Goal: Task Accomplishment & Management: Use online tool/utility

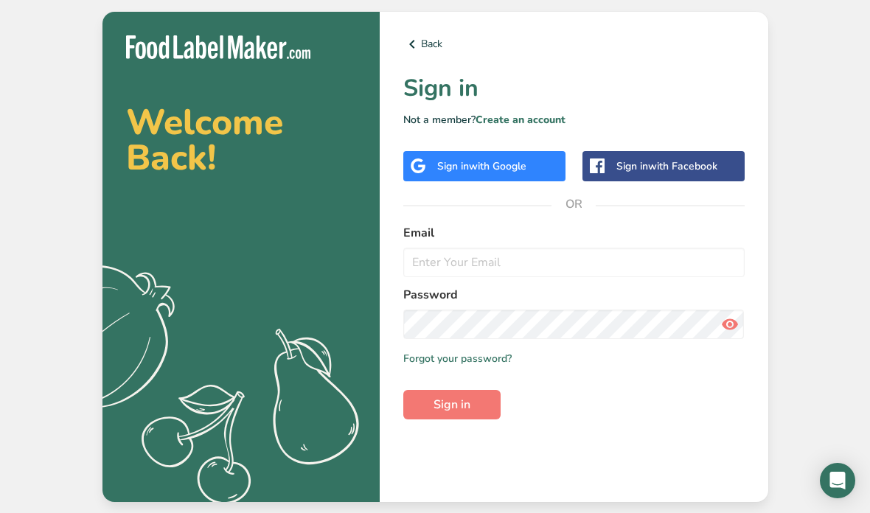
click at [490, 181] on div "Sign in with Google" at bounding box center [484, 166] width 162 height 30
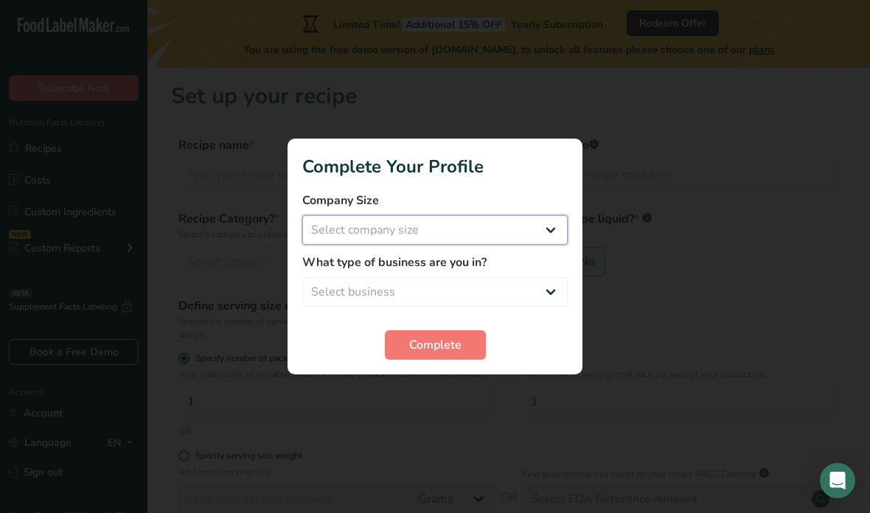
select select "1"
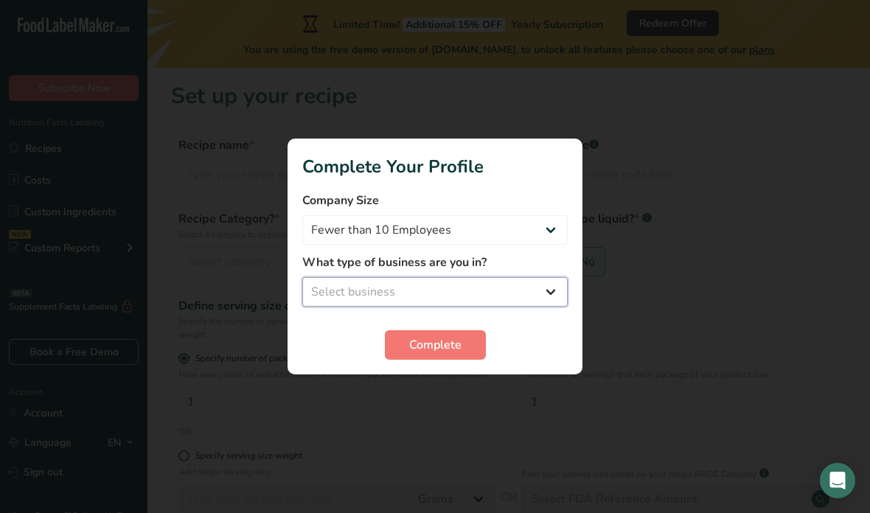
select select "1"
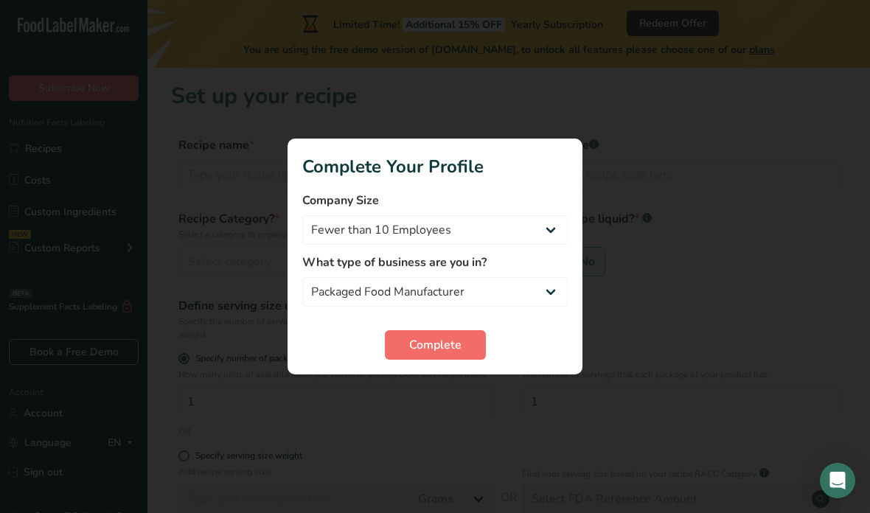
click at [443, 352] on span "Complete" at bounding box center [435, 345] width 52 height 18
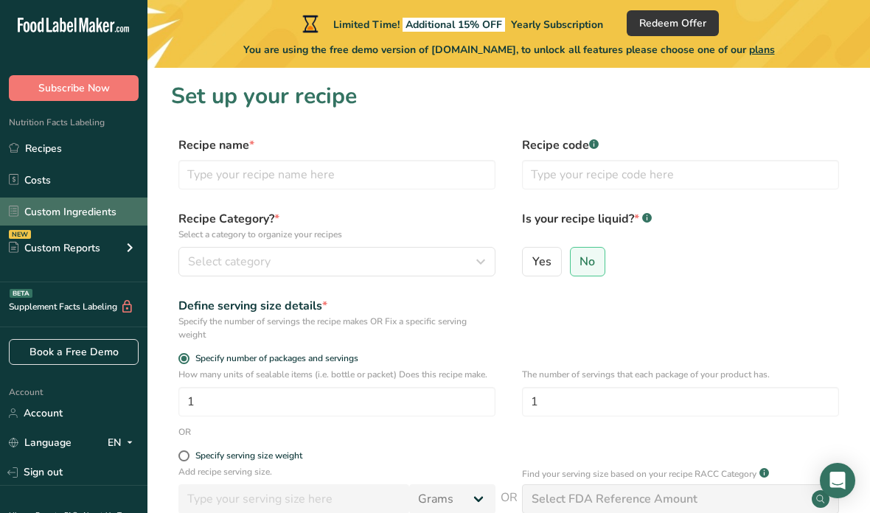
click at [65, 206] on link "Custom Ingredients" at bounding box center [73, 211] width 147 height 28
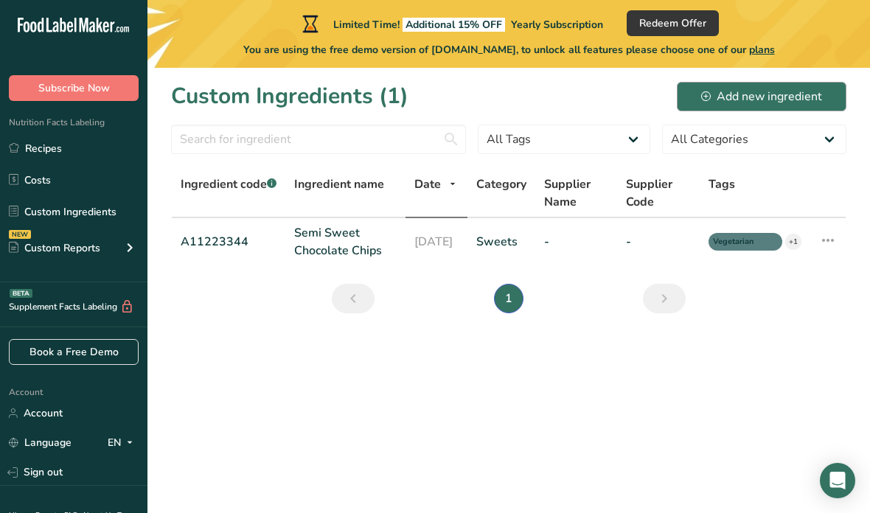
click at [784, 95] on div "Add new ingredient" at bounding box center [761, 97] width 121 height 18
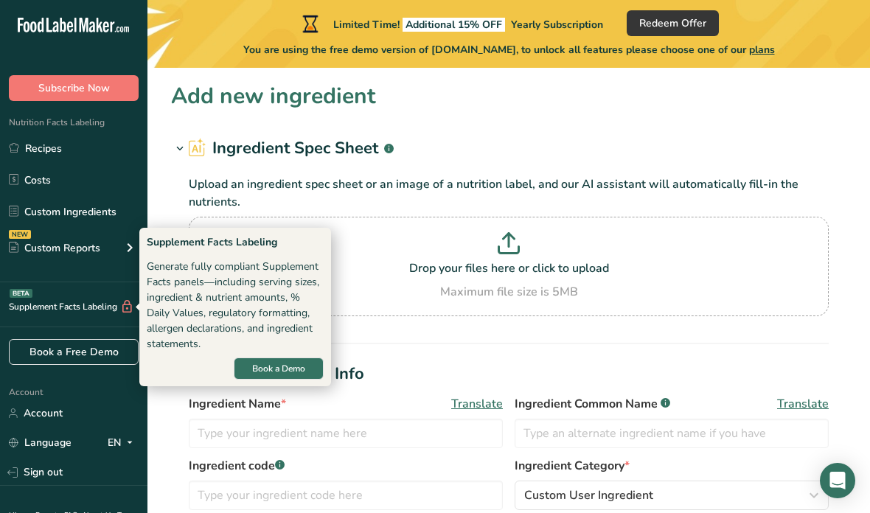
click at [29, 307] on div "Supplement Facts Labeling BETA" at bounding box center [67, 306] width 134 height 15
click at [126, 307] on icon at bounding box center [127, 306] width 14 height 15
